Goal: Information Seeking & Learning: Understand process/instructions

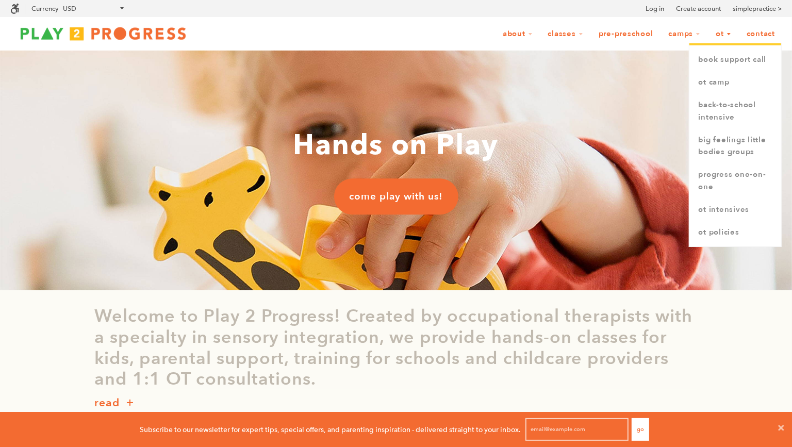
click at [627, 36] on link "OT" at bounding box center [723, 34] width 29 height 20
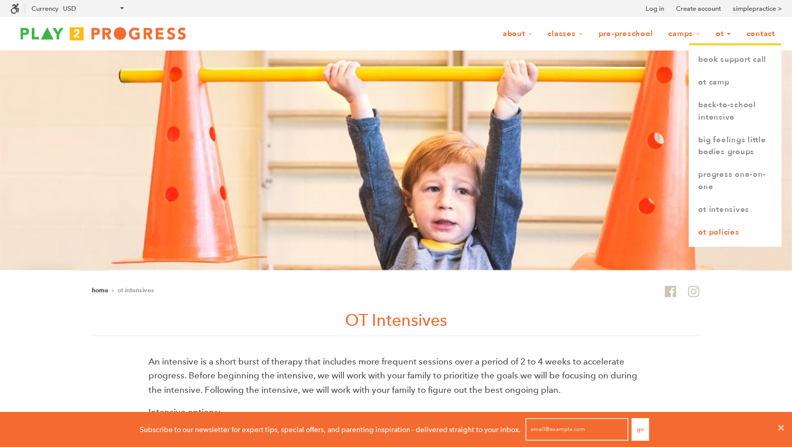
click at [719, 233] on link "OT Policies" at bounding box center [735, 232] width 92 height 23
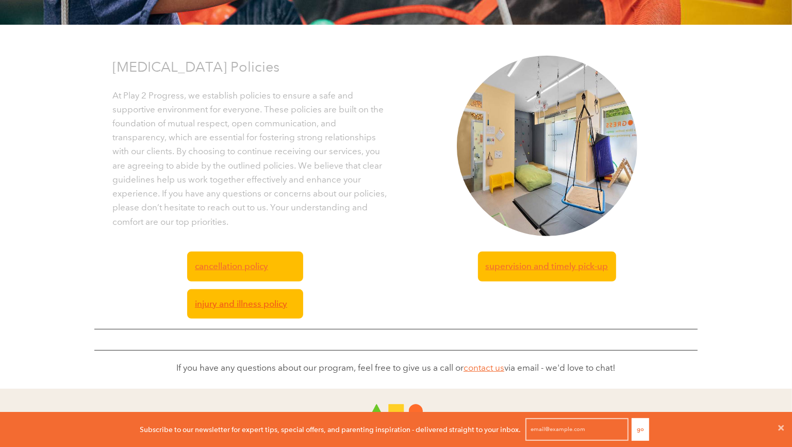
click at [247, 304] on span "injury and illness policy" at bounding box center [241, 304] width 92 height 14
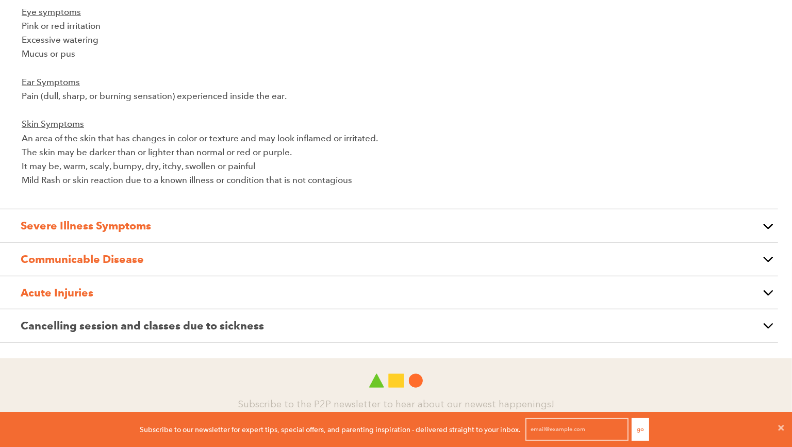
click at [121, 252] on strong "Communicable Disease" at bounding box center [82, 258] width 123 height 13
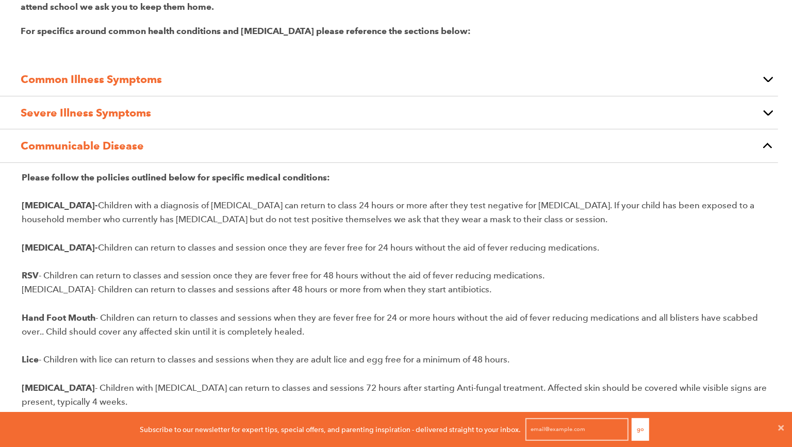
scroll to position [242, 0]
